Goal: Navigation & Orientation: Understand site structure

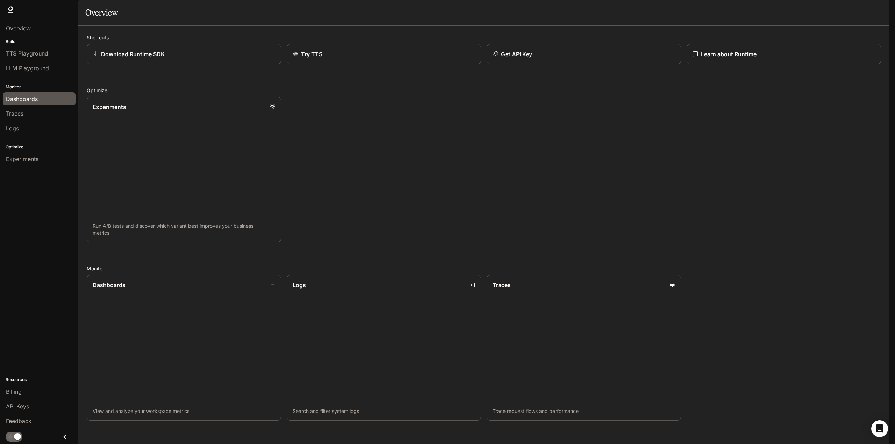
click at [31, 99] on span "Dashboards" at bounding box center [22, 99] width 32 height 8
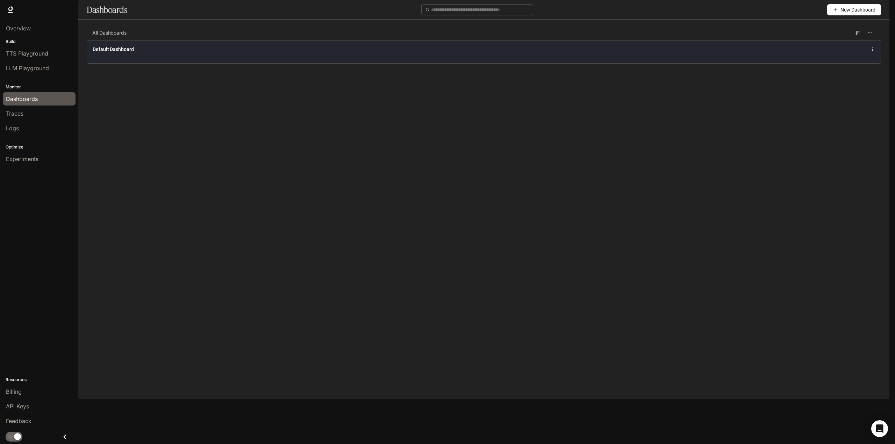
click at [305, 53] on div "Default Dashboard" at bounding box center [323, 49] width 460 height 7
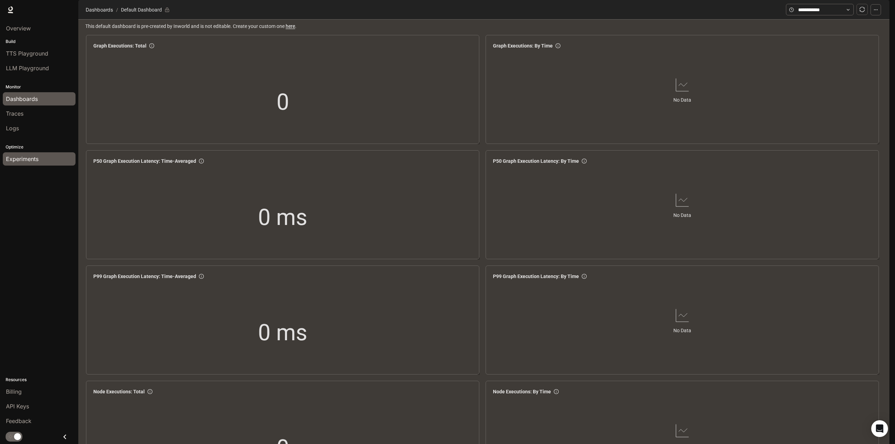
click at [30, 158] on span "Experiments" at bounding box center [22, 159] width 33 height 8
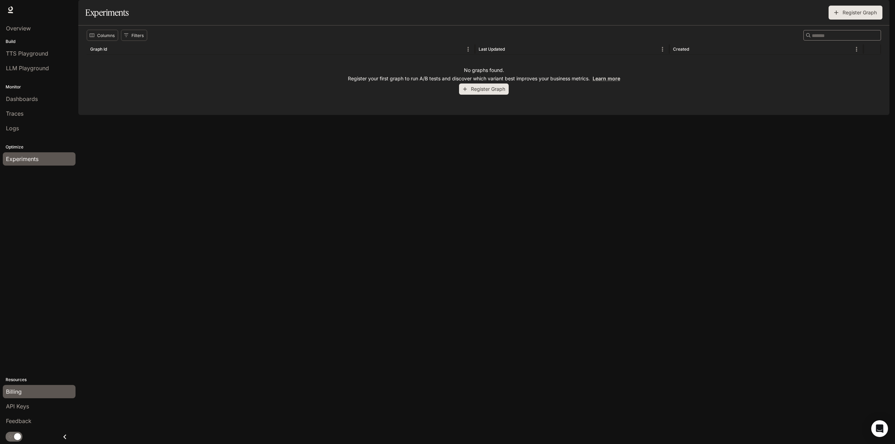
click at [32, 391] on div "Billing" at bounding box center [39, 392] width 66 height 8
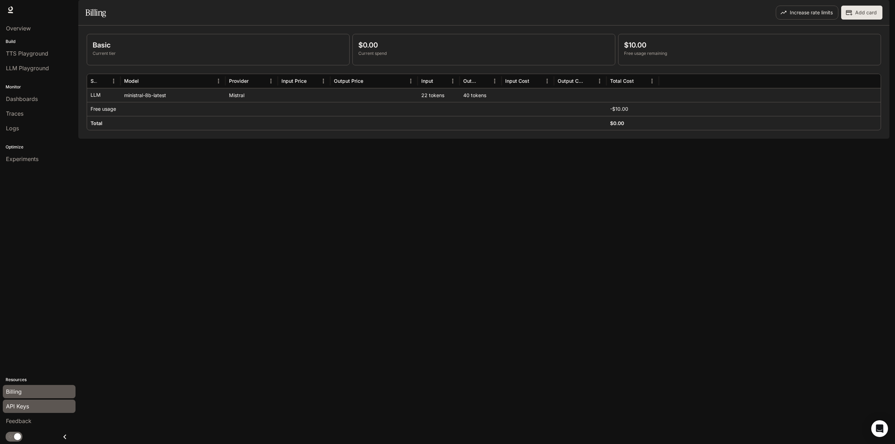
click at [29, 405] on span "API Keys" at bounding box center [17, 406] width 23 height 8
